Goal: Obtain resource: Download file/media

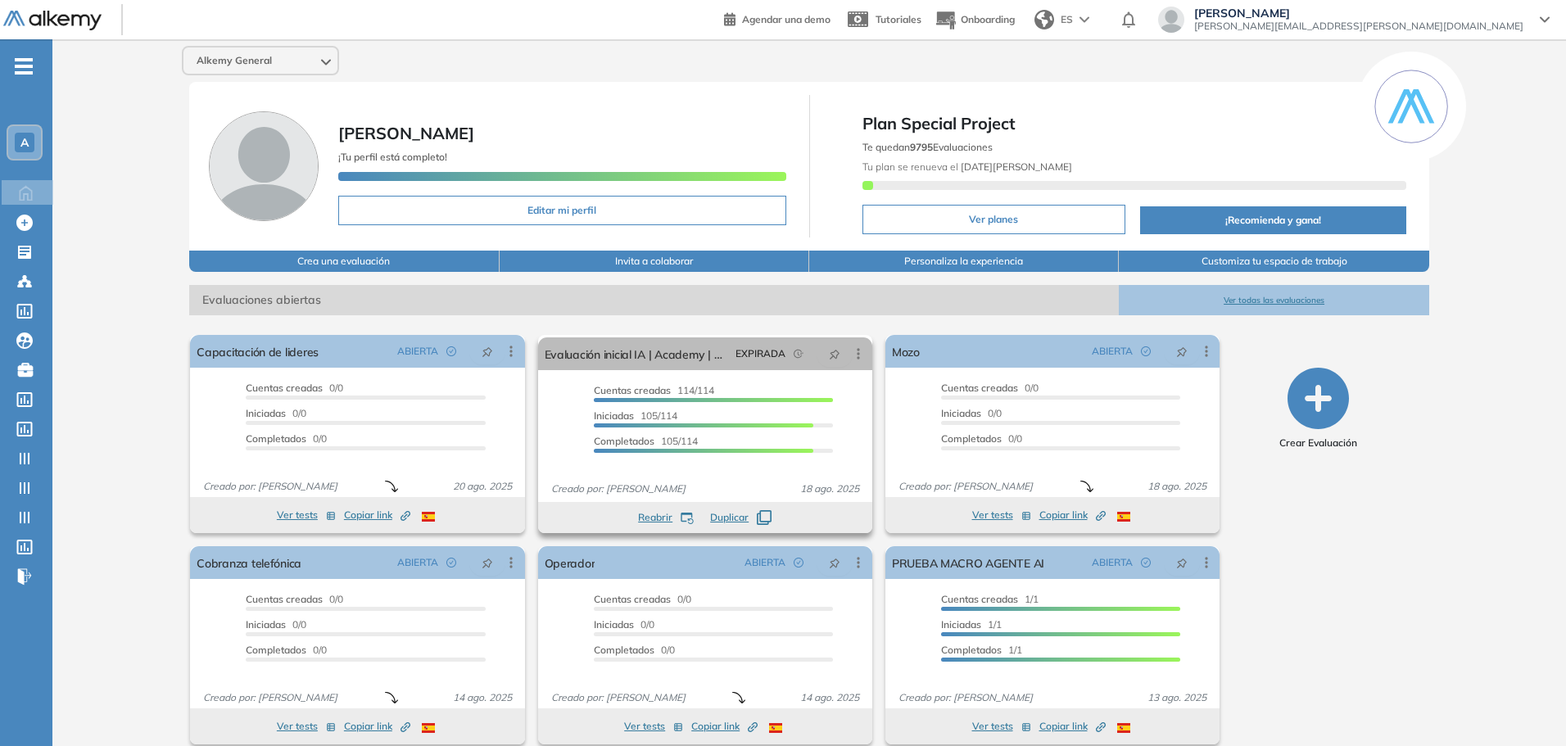
click at [808, 395] on div "Cuentas creadas 114/114" at bounding box center [713, 392] width 239 height 19
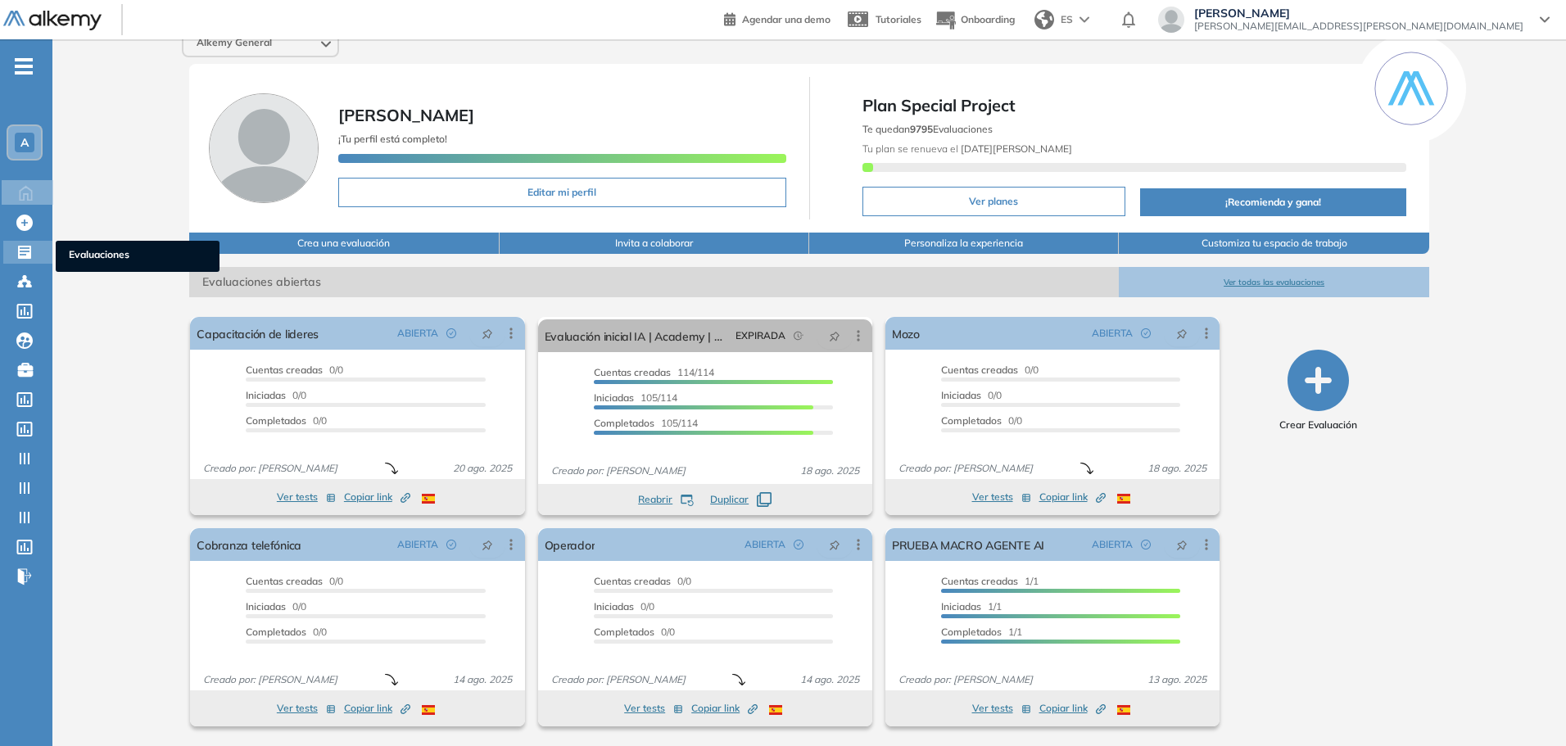
click at [15, 254] on div "Evaluaciones Evaluaciones" at bounding box center [27, 252] width 49 height 23
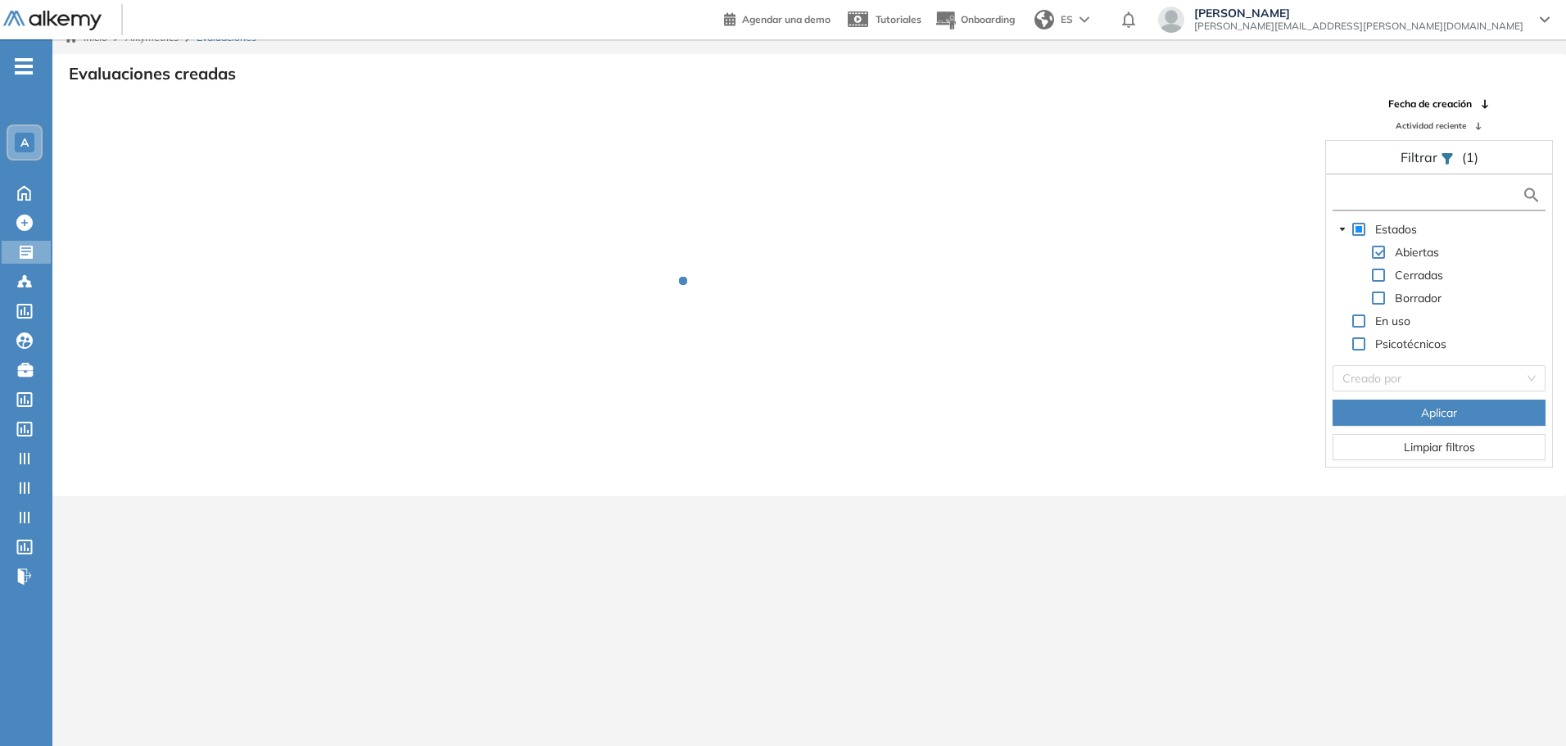
click at [1408, 200] on input "text" at bounding box center [1429, 195] width 185 height 17
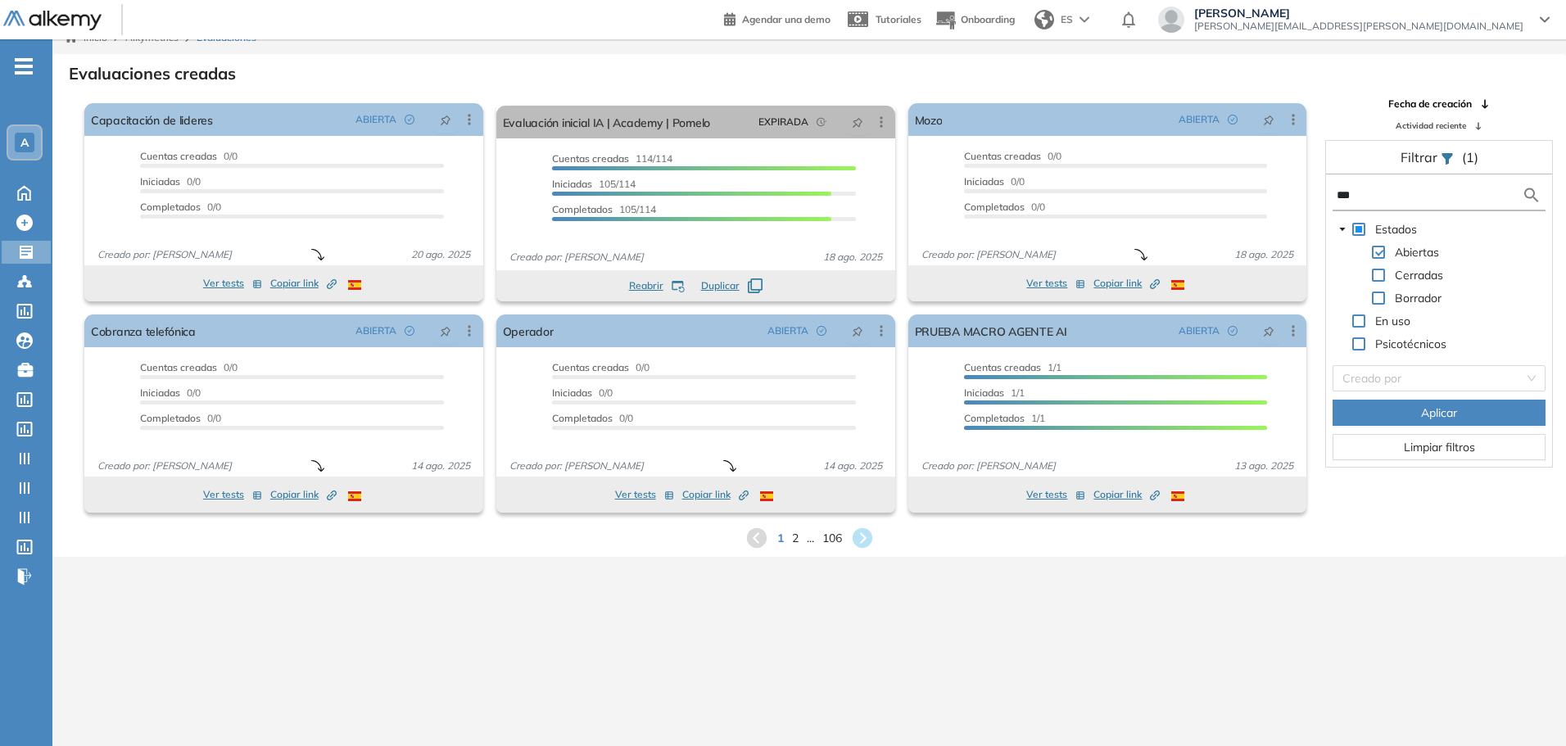
type input "***"
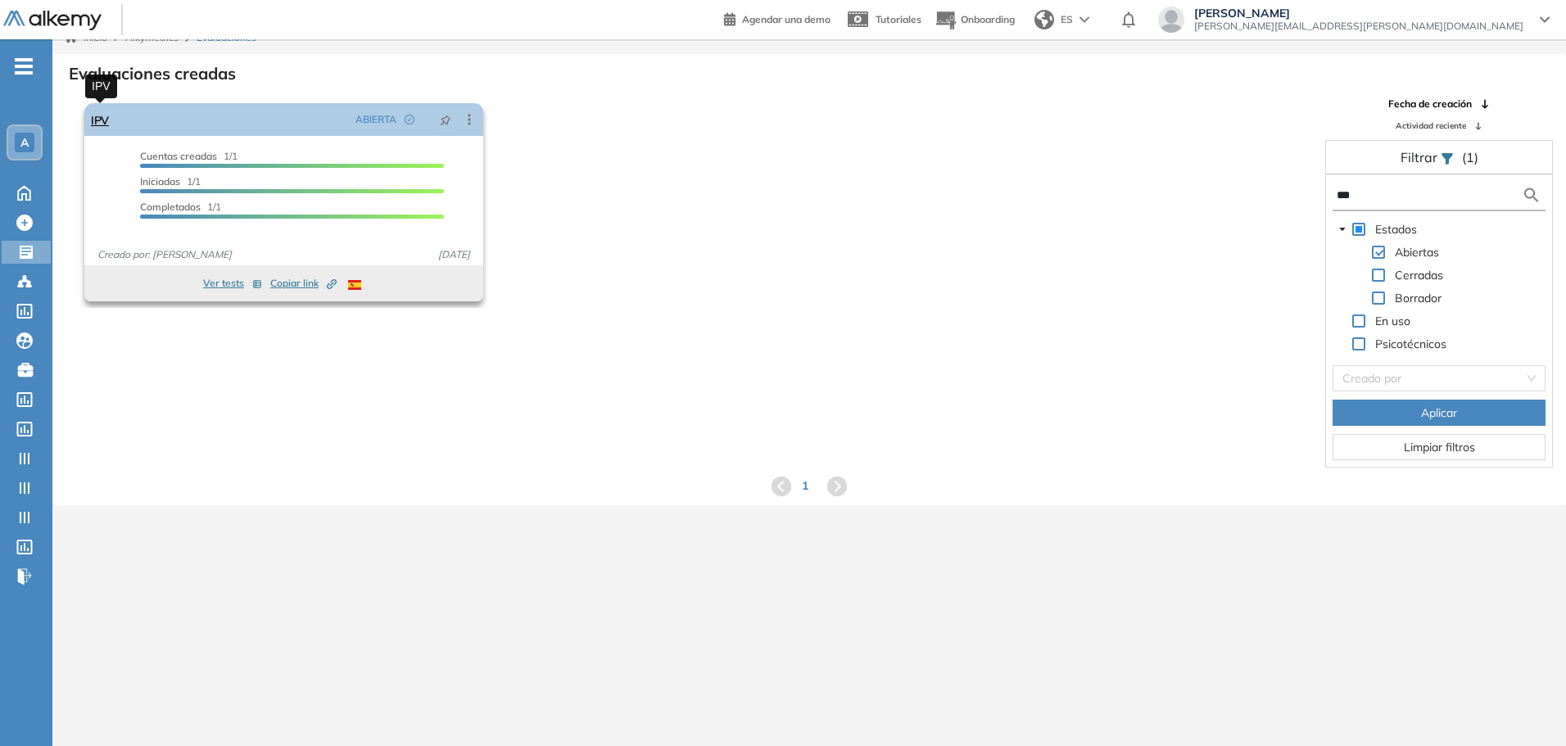
click at [102, 116] on link "IPV" at bounding box center [100, 119] width 18 height 33
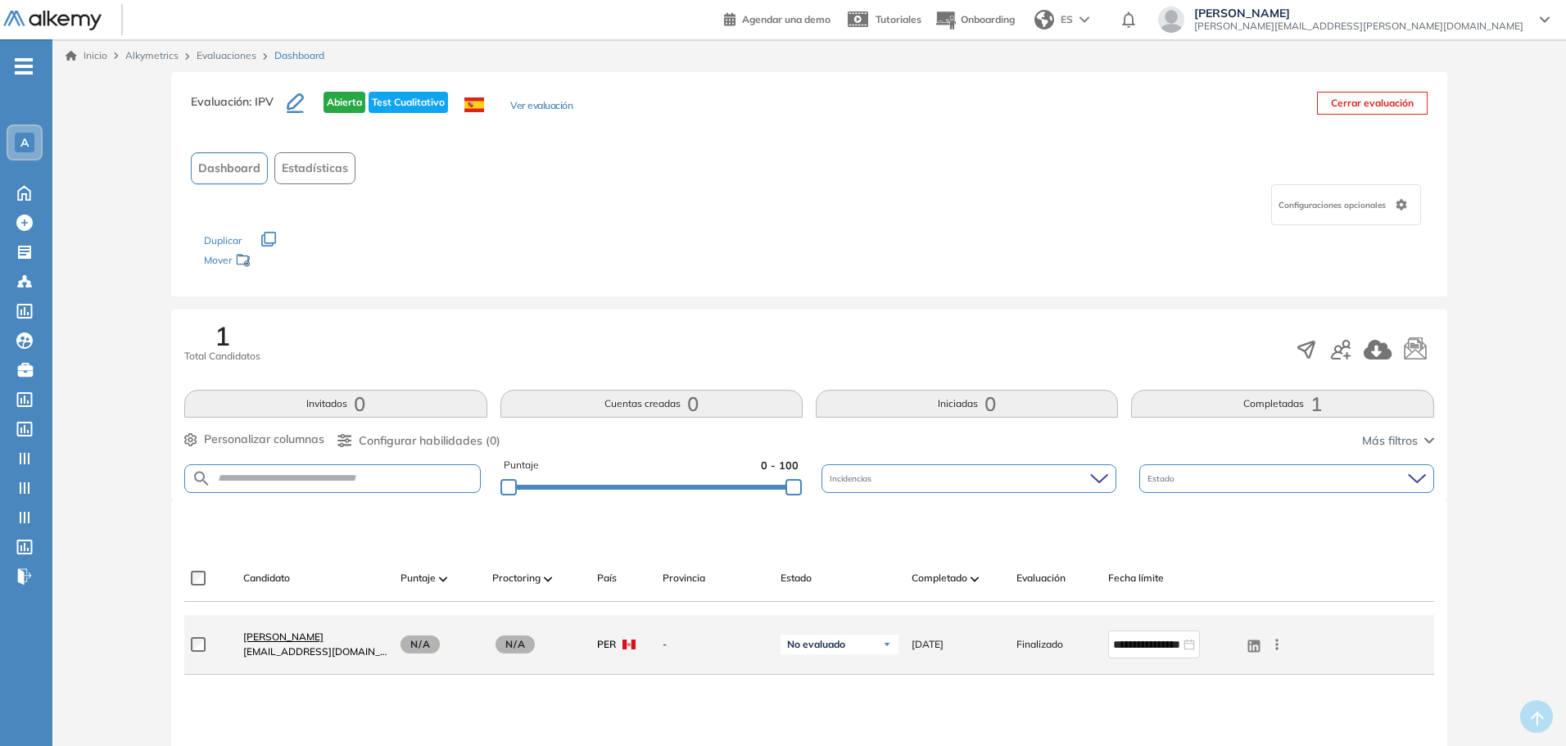
click at [267, 634] on span "[PERSON_NAME]" at bounding box center [283, 637] width 80 height 12
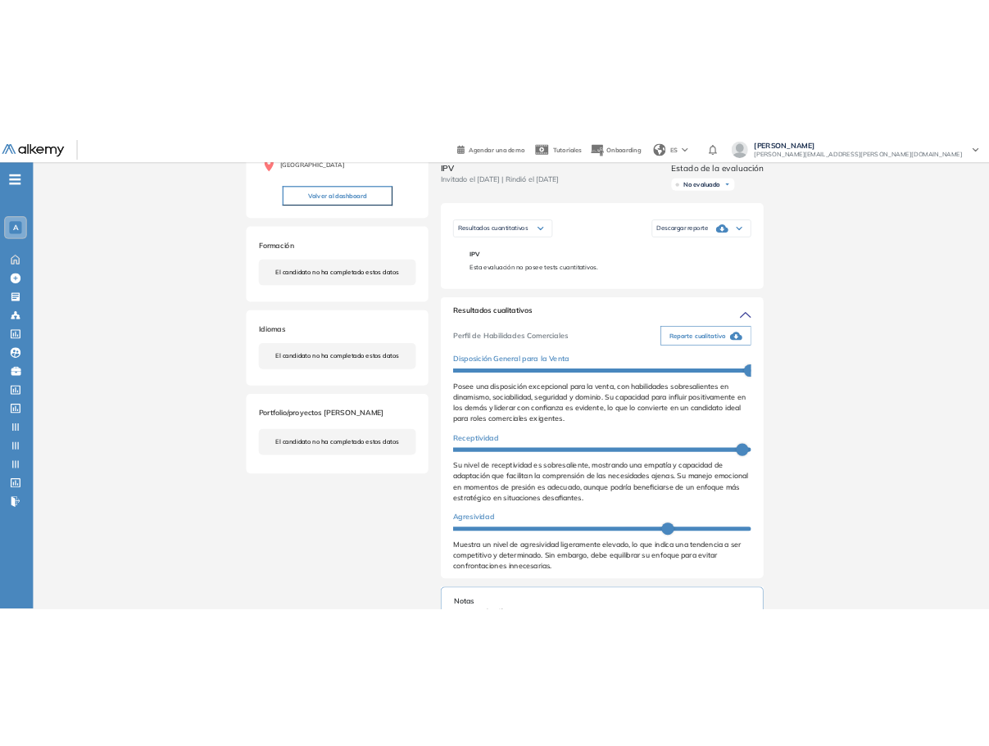
scroll to position [191, 0]
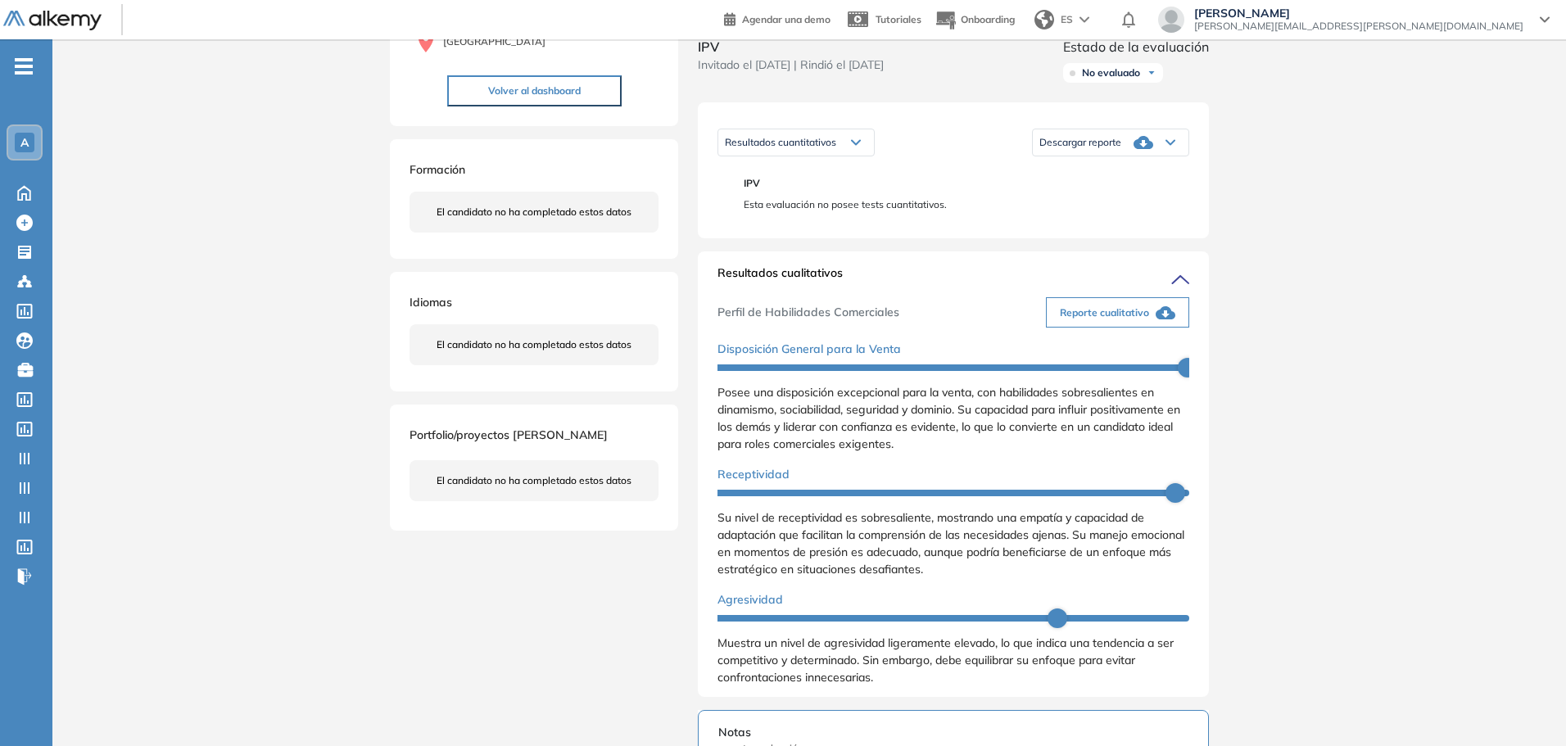
click at [1139, 315] on button "Reporte cualitativo" at bounding box center [1117, 312] width 143 height 30
drag, startPoint x: 1165, startPoint y: 331, endPoint x: 1221, endPoint y: 283, distance: 73.2
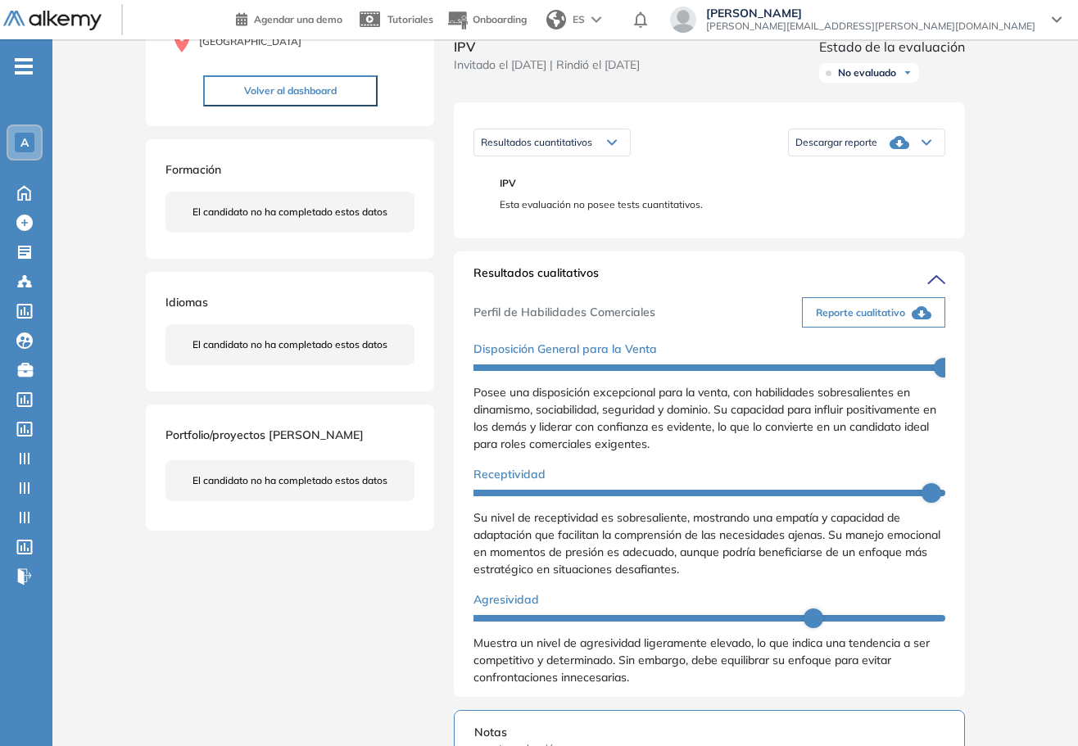
click at [903, 328] on button "Reporte cualitativo" at bounding box center [873, 312] width 143 height 30
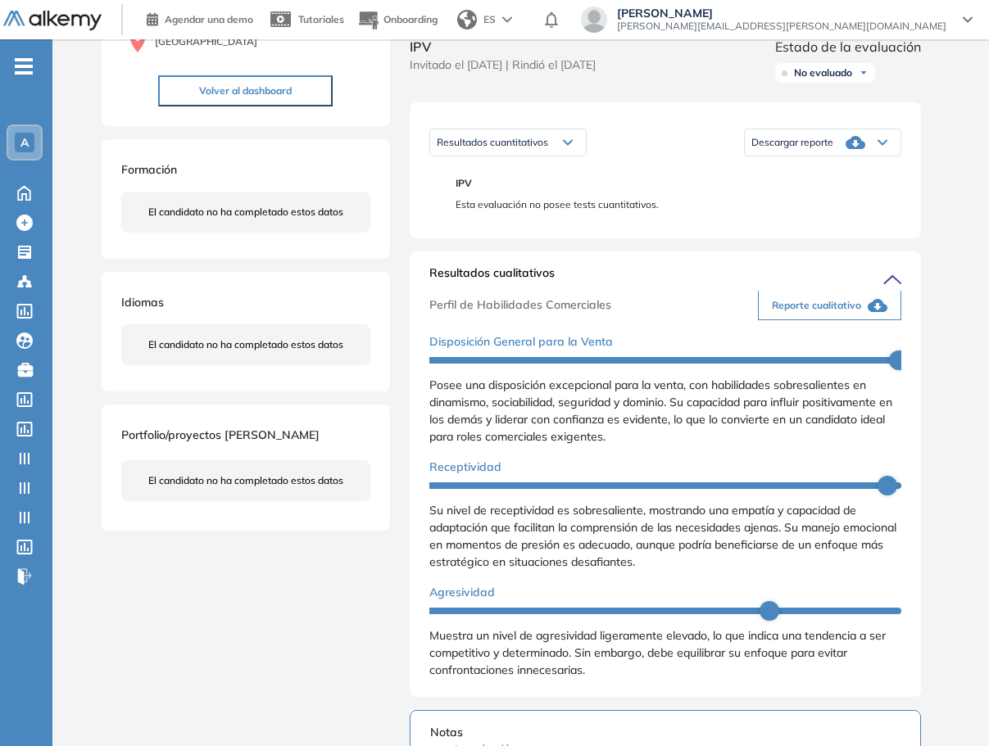
scroll to position [0, 0]
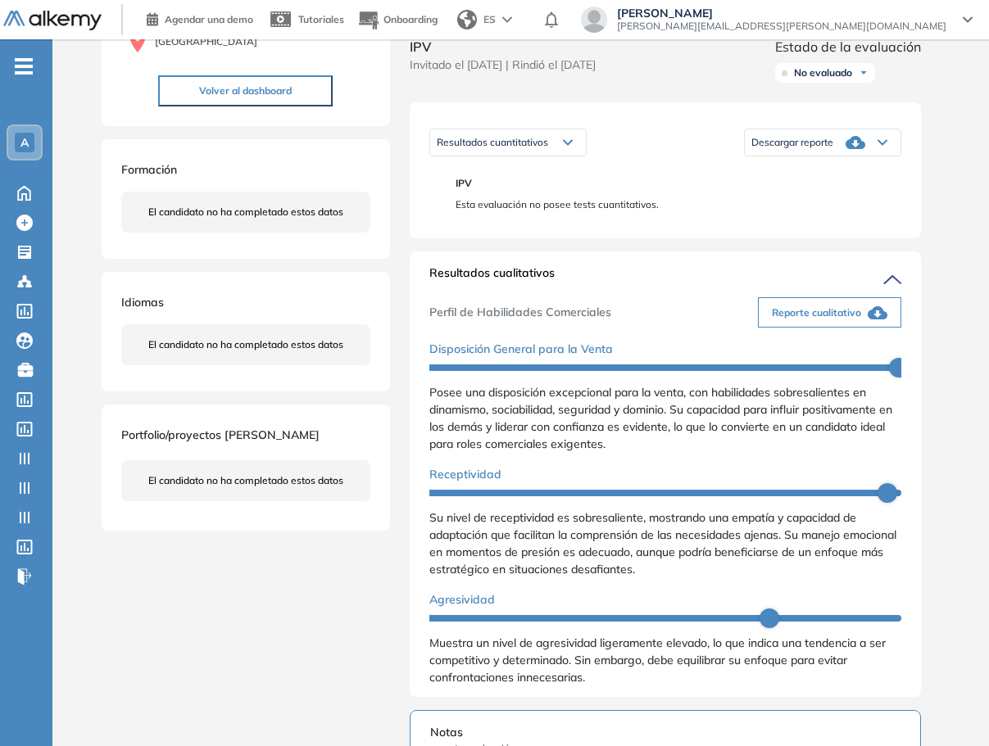
click at [836, 320] on span "Reporte cualitativo" at bounding box center [816, 312] width 89 height 15
click at [857, 328] on button "Reporte cualitativo" at bounding box center [829, 312] width 143 height 30
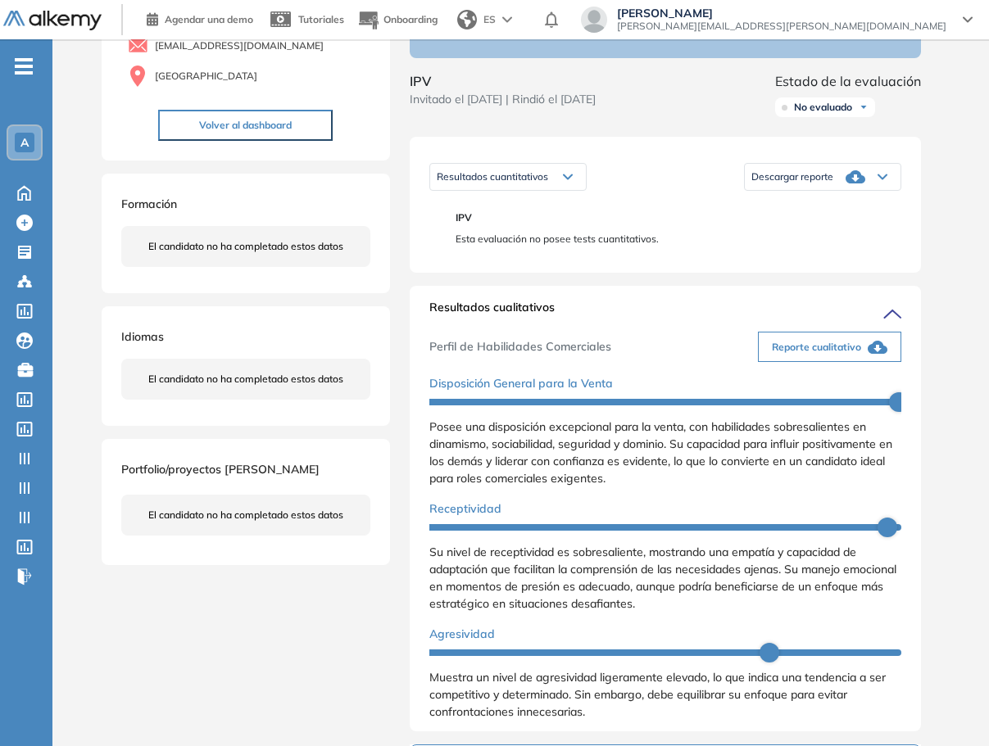
click at [800, 347] on div "Perfil de Habilidades Comerciales Reporte cualitativo" at bounding box center [665, 346] width 472 height 43
click at [808, 355] on span "Reporte cualitativo" at bounding box center [816, 347] width 89 height 15
click at [829, 193] on div "Descargar reporte" at bounding box center [822, 177] width 156 height 33
click at [831, 252] on li "Descargar informe resumido" at bounding box center [813, 244] width 122 height 16
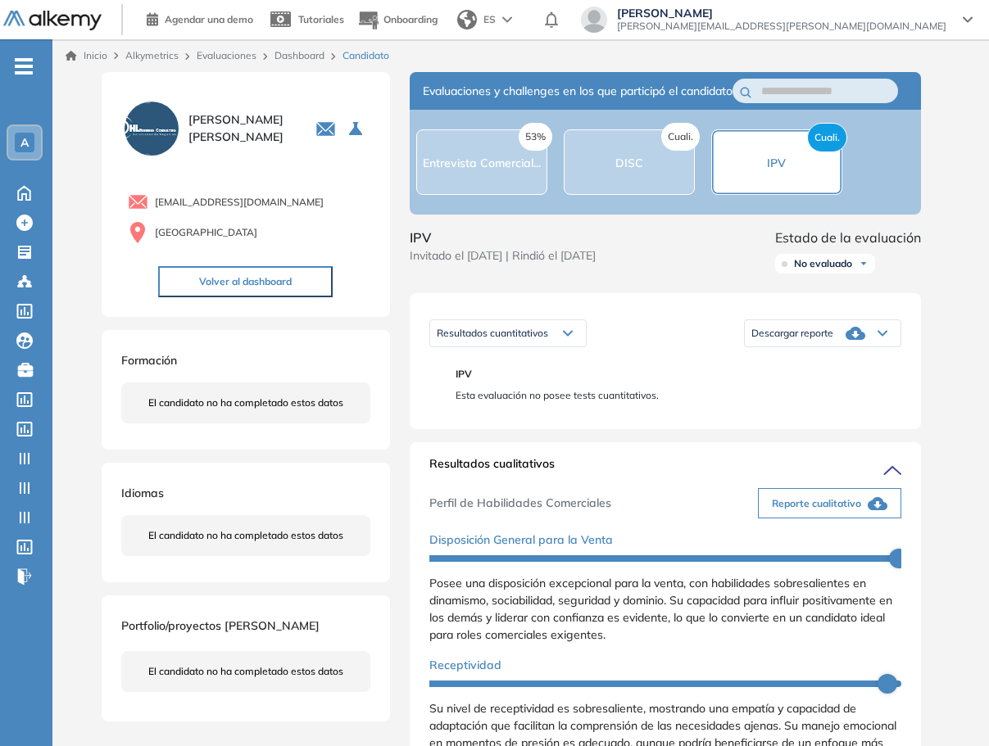
click at [848, 511] on span "Reporte cualitativo" at bounding box center [816, 503] width 89 height 15
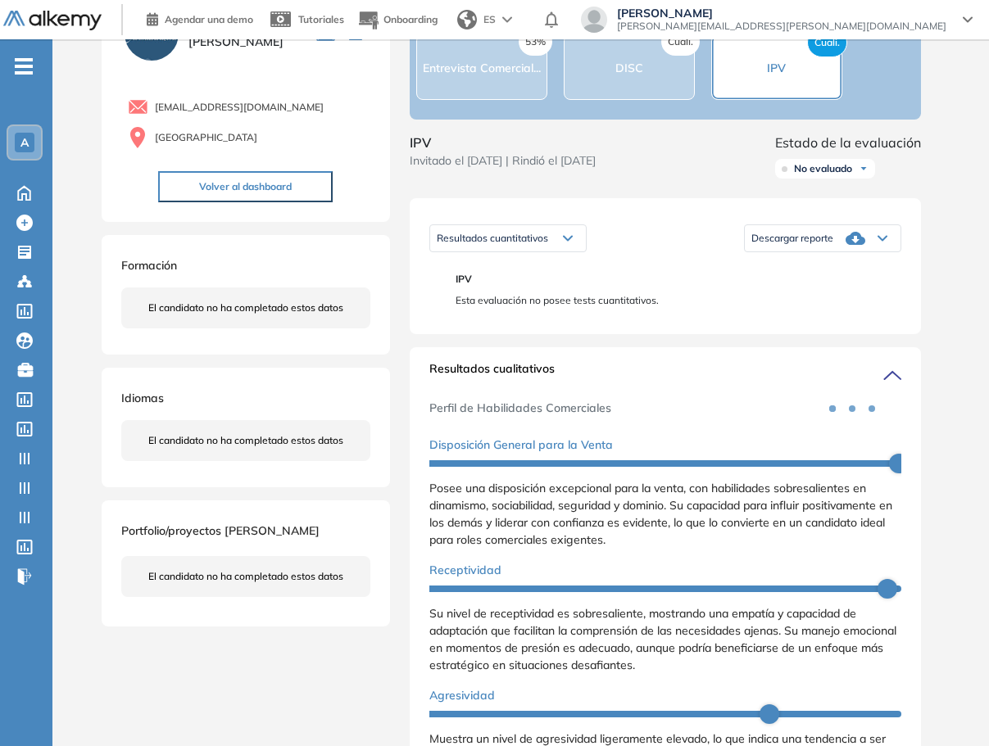
scroll to position [191, 0]
